Goal: Task Accomplishment & Management: Manage account settings

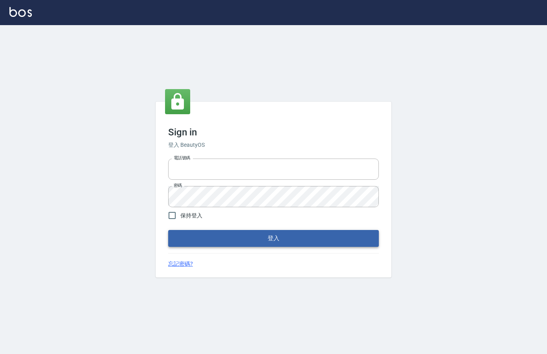
type input "0912850395"
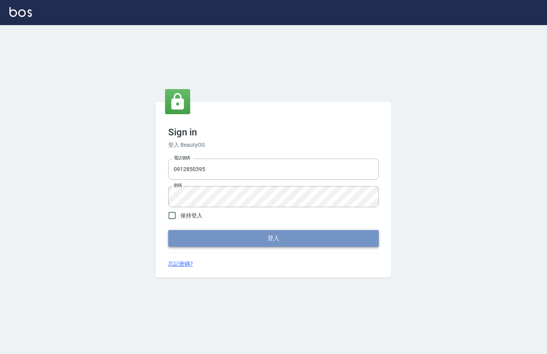
click at [361, 231] on button "登入" at bounding box center [273, 238] width 211 height 16
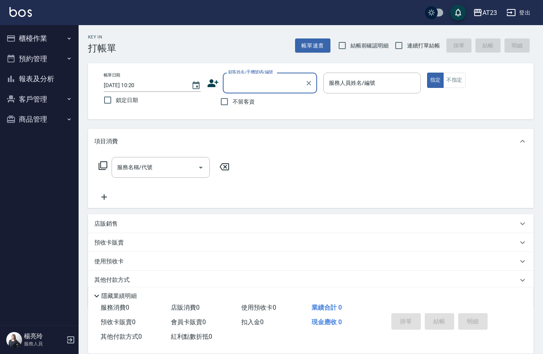
click at [53, 45] on button "櫃檯作業" at bounding box center [39, 38] width 72 height 20
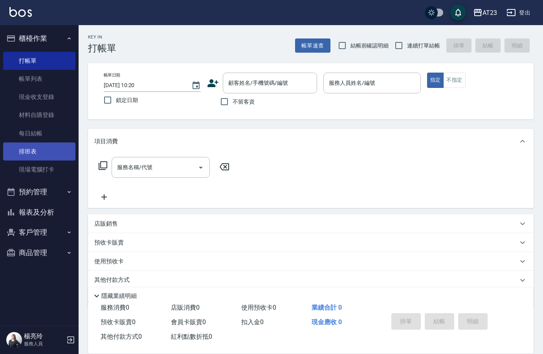
click at [37, 156] on link "排班表" at bounding box center [39, 152] width 72 height 18
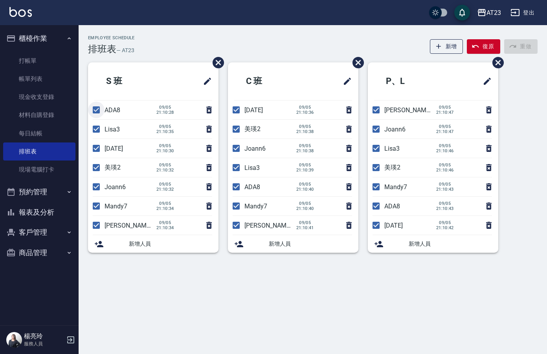
click at [94, 113] on input "checkbox" at bounding box center [96, 110] width 16 height 16
checkbox input "false"
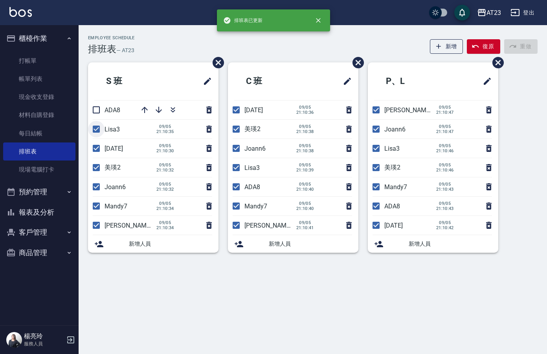
click at [96, 130] on input "checkbox" at bounding box center [96, 129] width 16 height 16
checkbox input "false"
click at [95, 151] on input "checkbox" at bounding box center [96, 148] width 16 height 16
checkbox input "false"
drag, startPoint x: 97, startPoint y: 164, endPoint x: 99, endPoint y: 181, distance: 17.5
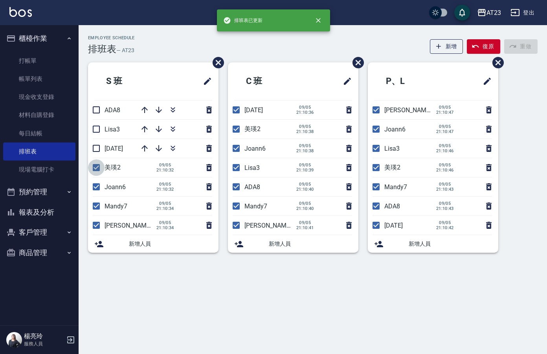
click at [97, 165] on input "checkbox" at bounding box center [96, 167] width 16 height 16
checkbox input "false"
drag, startPoint x: 101, startPoint y: 225, endPoint x: 124, endPoint y: 215, distance: 25.4
click at [102, 222] on input "checkbox" at bounding box center [96, 225] width 16 height 16
checkbox input "false"
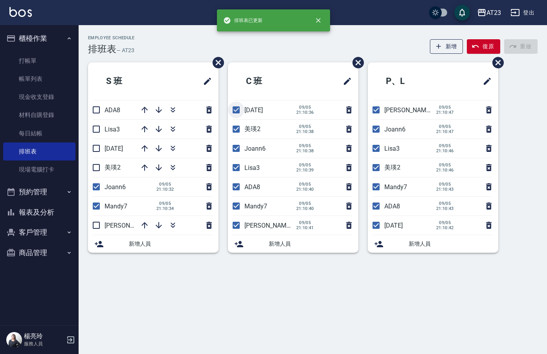
drag, startPoint x: 237, startPoint y: 109, endPoint x: 236, endPoint y: 125, distance: 16.1
click at [237, 110] on input "checkbox" at bounding box center [236, 110] width 16 height 16
checkbox input "false"
click at [235, 135] on input "checkbox" at bounding box center [236, 129] width 16 height 16
checkbox input "false"
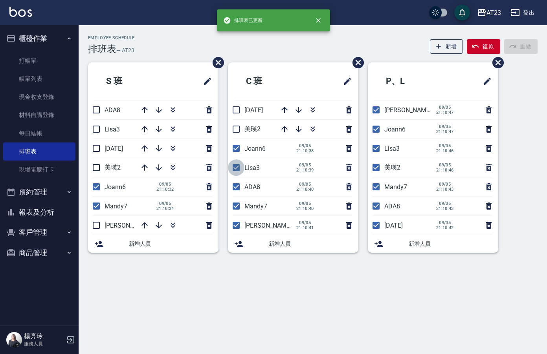
click at [236, 171] on input "checkbox" at bounding box center [236, 167] width 16 height 16
checkbox input "false"
click at [237, 190] on input "checkbox" at bounding box center [236, 187] width 16 height 16
checkbox input "false"
click at [235, 225] on input "checkbox" at bounding box center [236, 225] width 16 height 16
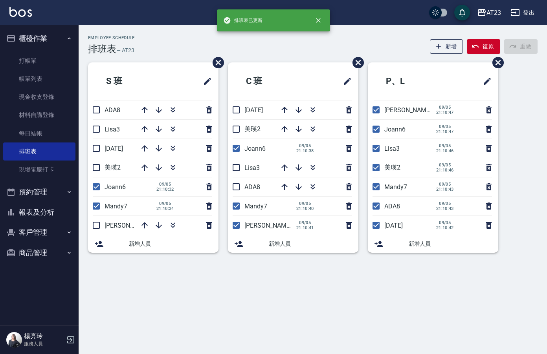
checkbox input "false"
click at [374, 111] on input "checkbox" at bounding box center [376, 110] width 16 height 16
checkbox input "false"
click at [375, 132] on input "checkbox" at bounding box center [376, 129] width 16 height 16
click at [378, 130] on input "checkbox" at bounding box center [376, 129] width 16 height 16
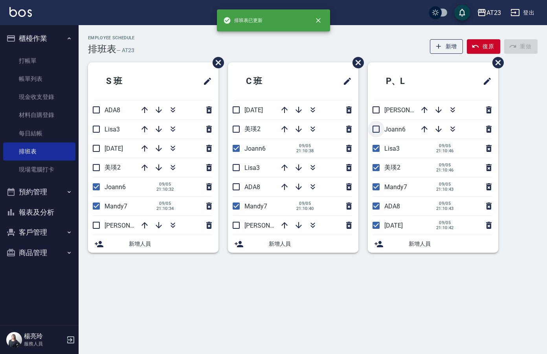
checkbox input "true"
click at [376, 152] on input "checkbox" at bounding box center [376, 148] width 16 height 16
checkbox input "false"
drag, startPoint x: 374, startPoint y: 168, endPoint x: 375, endPoint y: 194, distance: 26.3
click at [374, 169] on input "checkbox" at bounding box center [376, 167] width 16 height 16
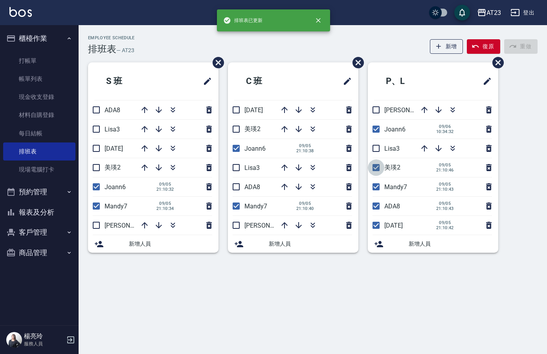
checkbox input "false"
drag, startPoint x: 374, startPoint y: 210, endPoint x: 376, endPoint y: 222, distance: 11.9
click at [374, 212] on input "checkbox" at bounding box center [376, 206] width 16 height 16
checkbox input "false"
drag, startPoint x: 376, startPoint y: 224, endPoint x: 381, endPoint y: 221, distance: 5.1
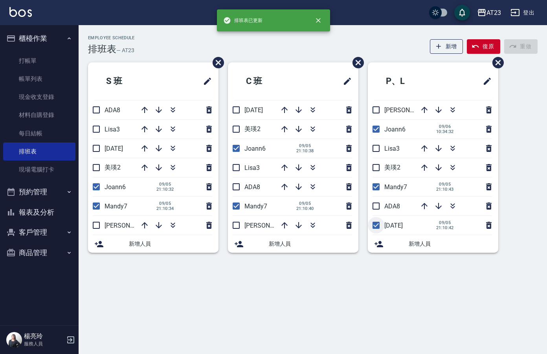
click at [379, 223] on li "[DATE] [DATE] 21:10:42" at bounding box center [433, 225] width 130 height 19
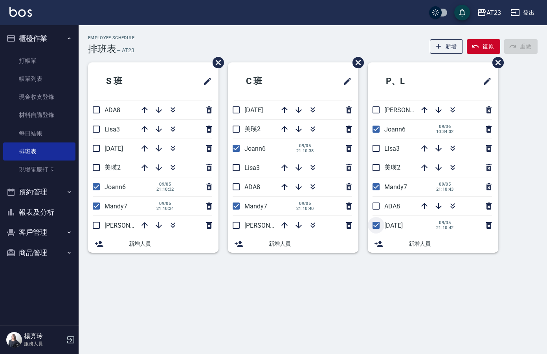
click at [375, 230] on input "checkbox" at bounding box center [376, 225] width 16 height 16
checkbox input "false"
